Goal: Information Seeking & Learning: Learn about a topic

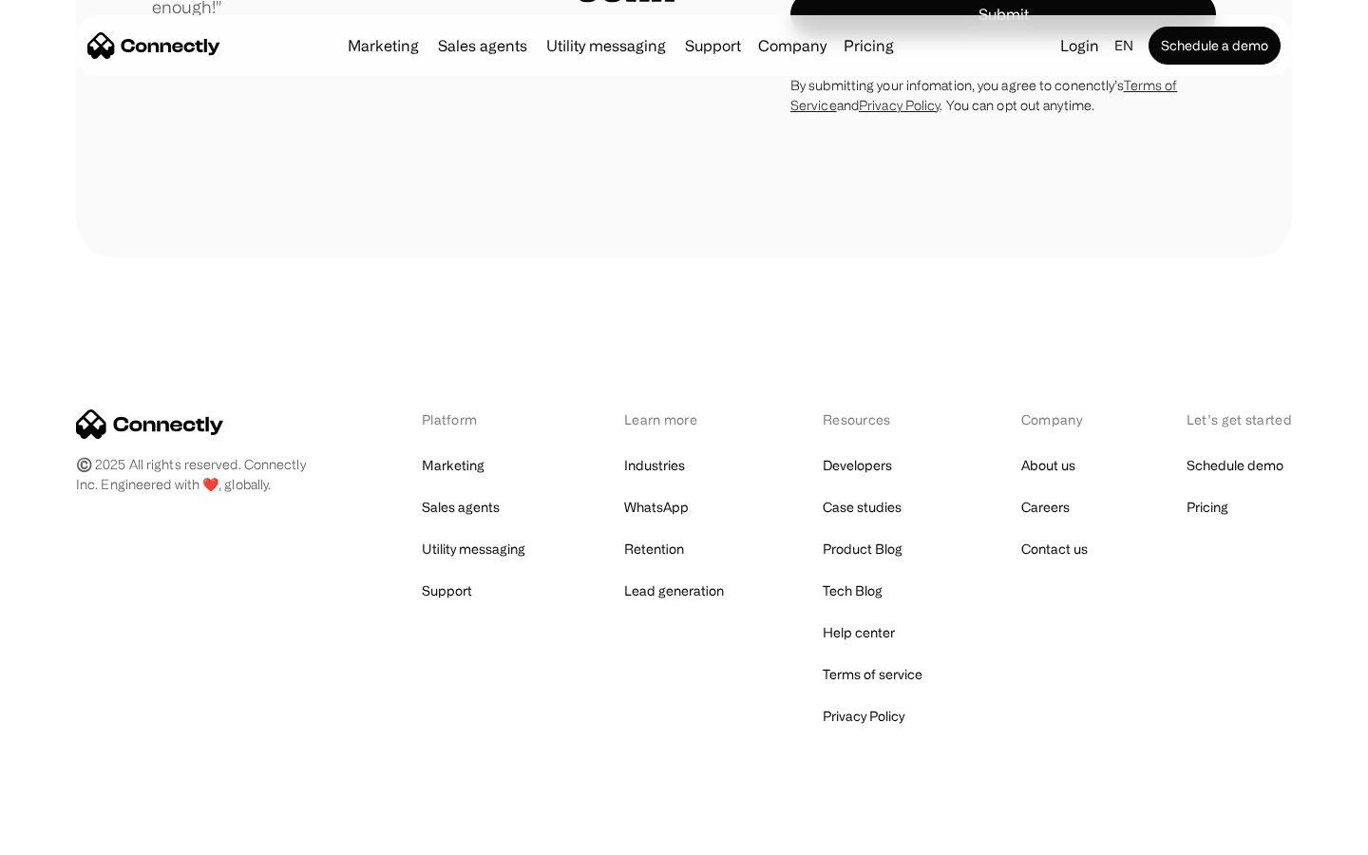
scroll to position [5380, 0]
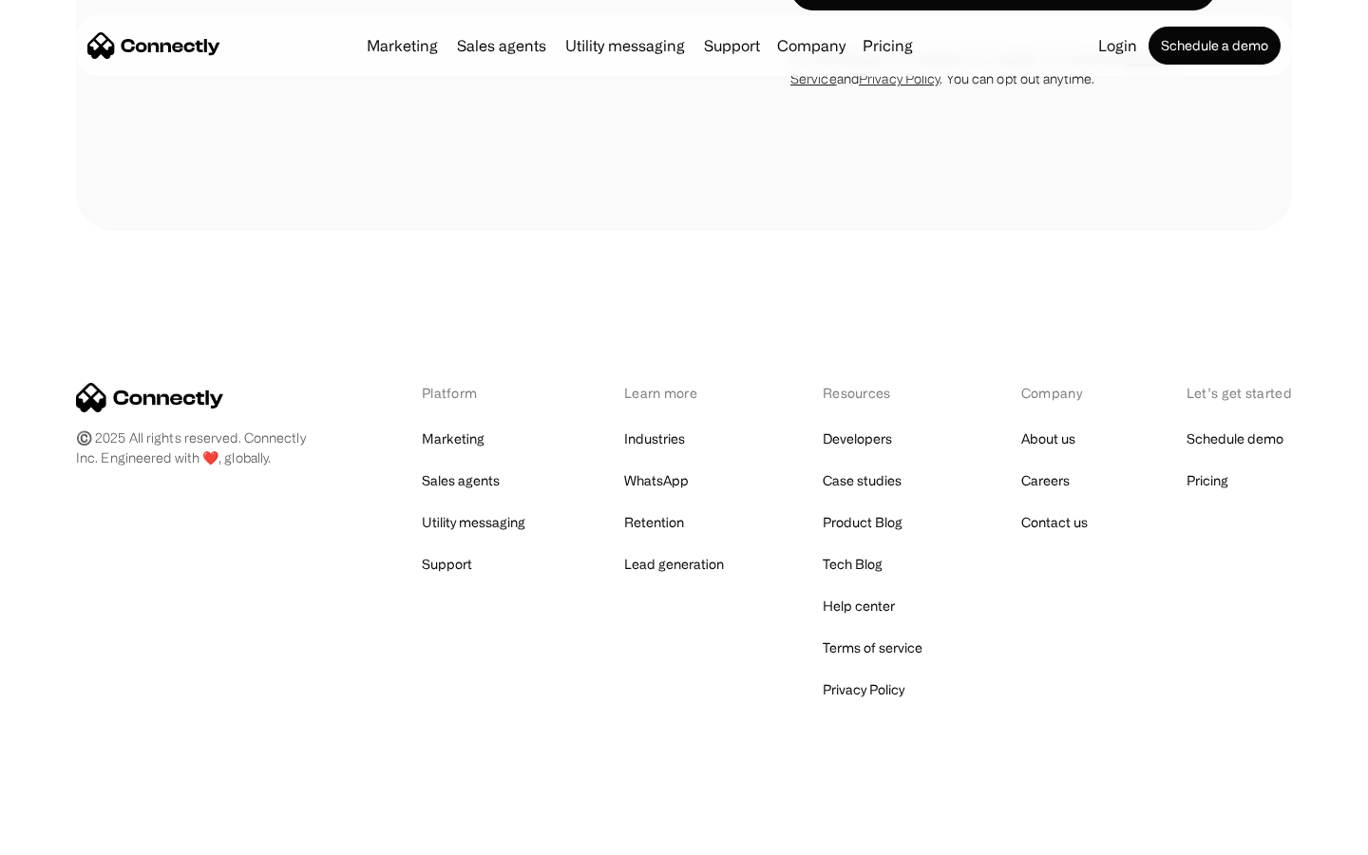
scroll to position [1749, 0]
